Goal: Check status

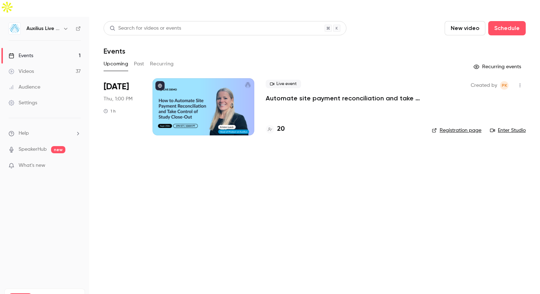
click at [211, 105] on div at bounding box center [203, 106] width 102 height 57
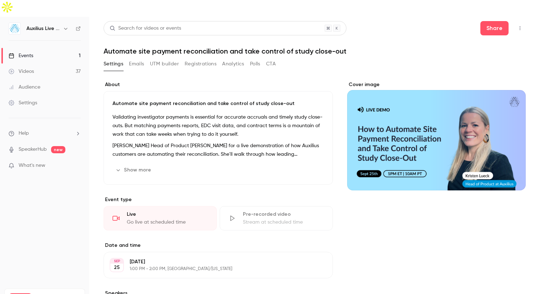
click at [199, 58] on button "Registrations" at bounding box center [201, 63] width 32 height 11
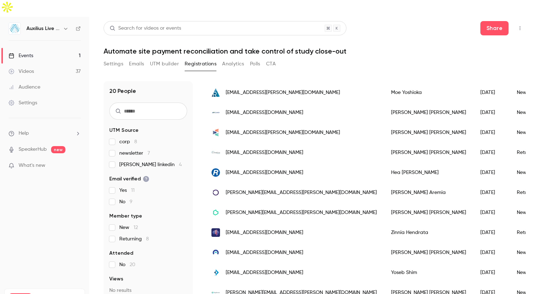
scroll to position [246, 0]
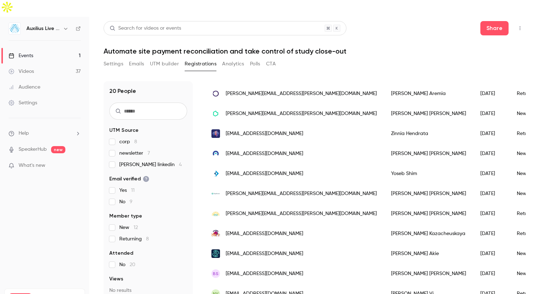
click at [282, 163] on div "[EMAIL_ADDRESS][DOMAIN_NAME]" at bounding box center [294, 173] width 180 height 20
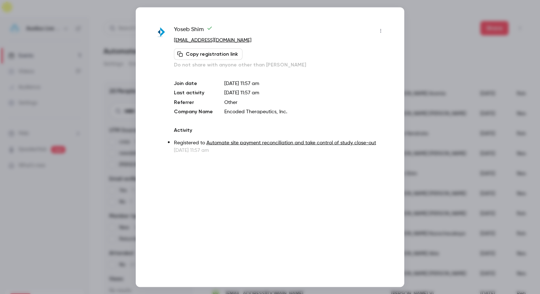
click at [437, 47] on div at bounding box center [270, 147] width 540 height 294
